Goal: Find specific page/section: Find specific page/section

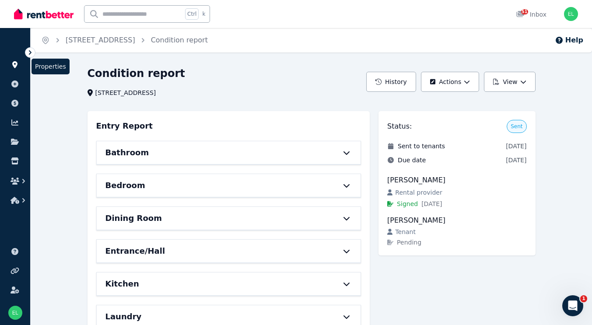
click at [16, 63] on icon at bounding box center [14, 64] width 5 height 7
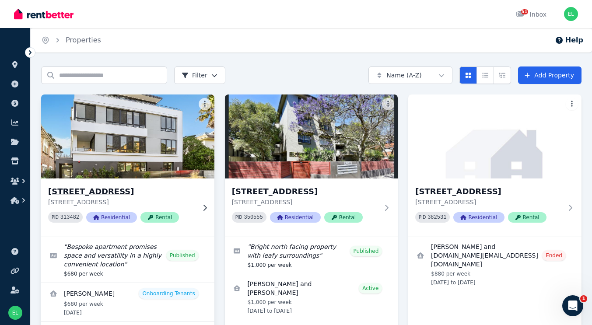
click at [162, 141] on img at bounding box center [128, 136] width 182 height 88
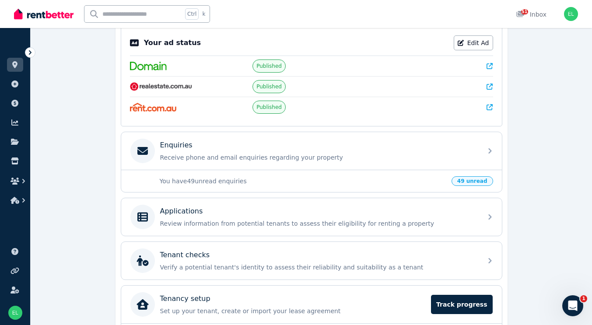
scroll to position [182, 0]
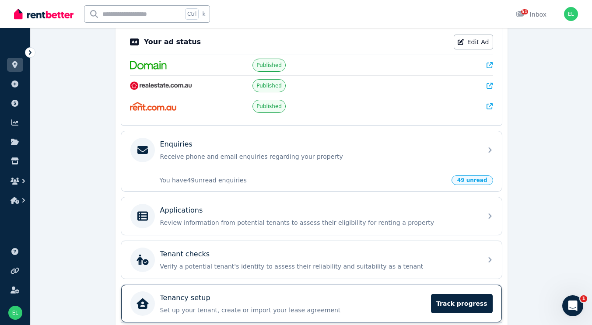
click at [185, 296] on p "Tenancy setup" at bounding box center [185, 298] width 50 height 10
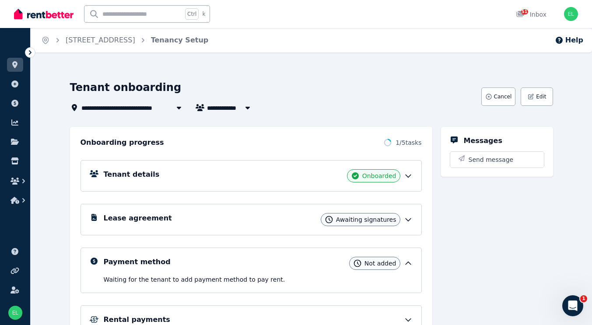
click at [129, 220] on h5 "Lease agreement" at bounding box center [138, 218] width 68 height 10
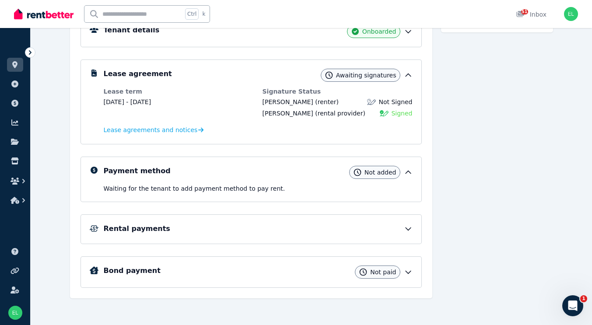
scroll to position [147, 0]
